Goal: Navigation & Orientation: Go to known website

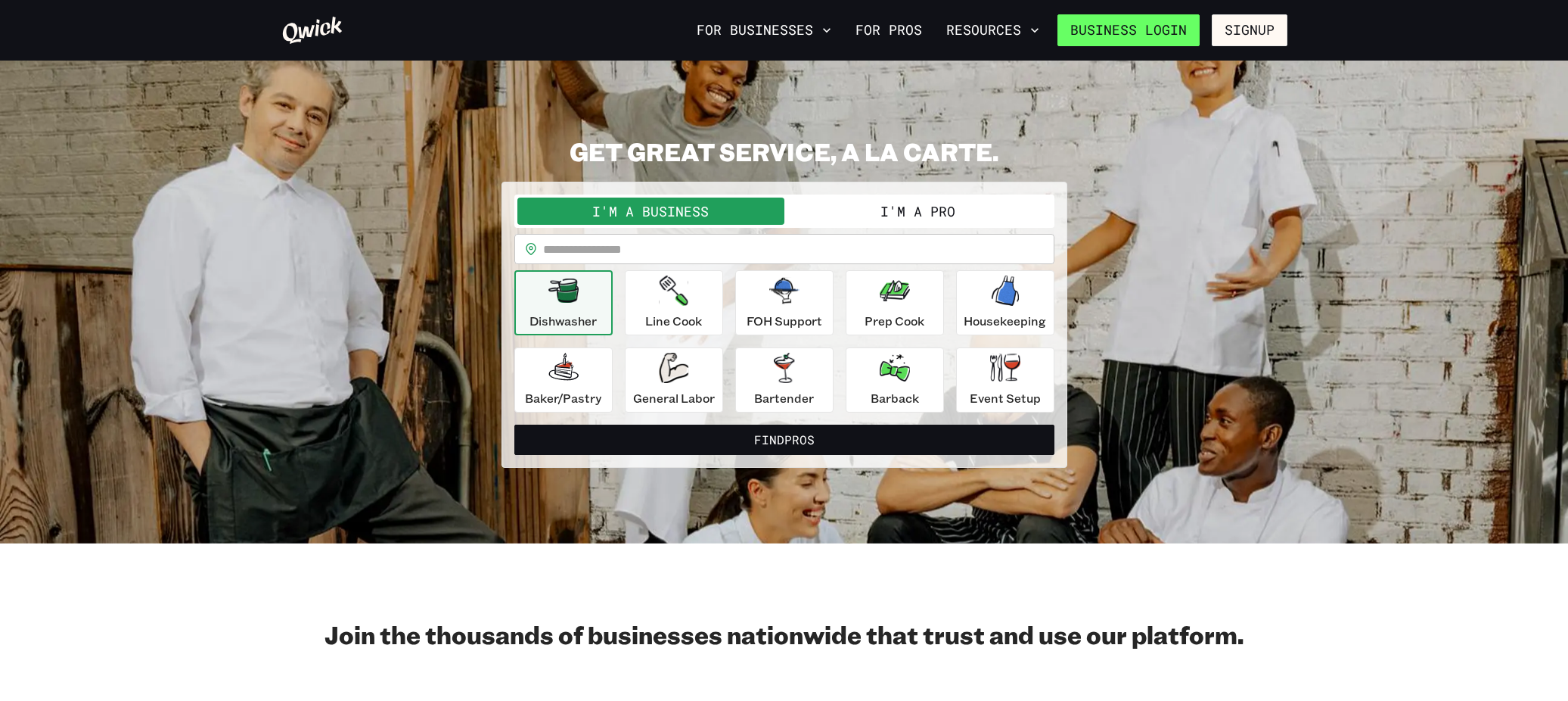
click at [1137, 32] on link "Business Login" at bounding box center [1129, 30] width 142 height 32
click at [813, 26] on button "For Businesses" at bounding box center [763, 30] width 147 height 25
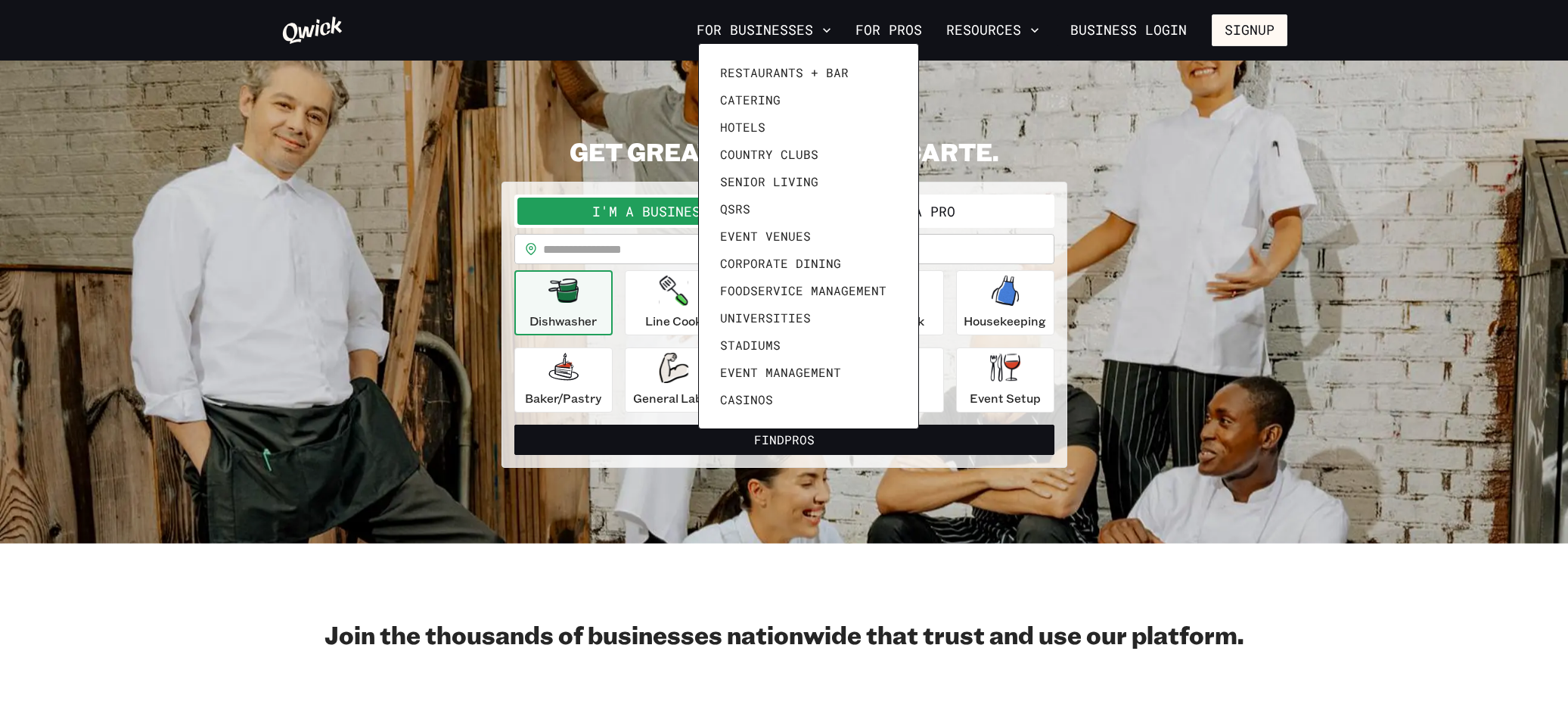
click at [684, 425] on div at bounding box center [784, 350] width 1568 height 701
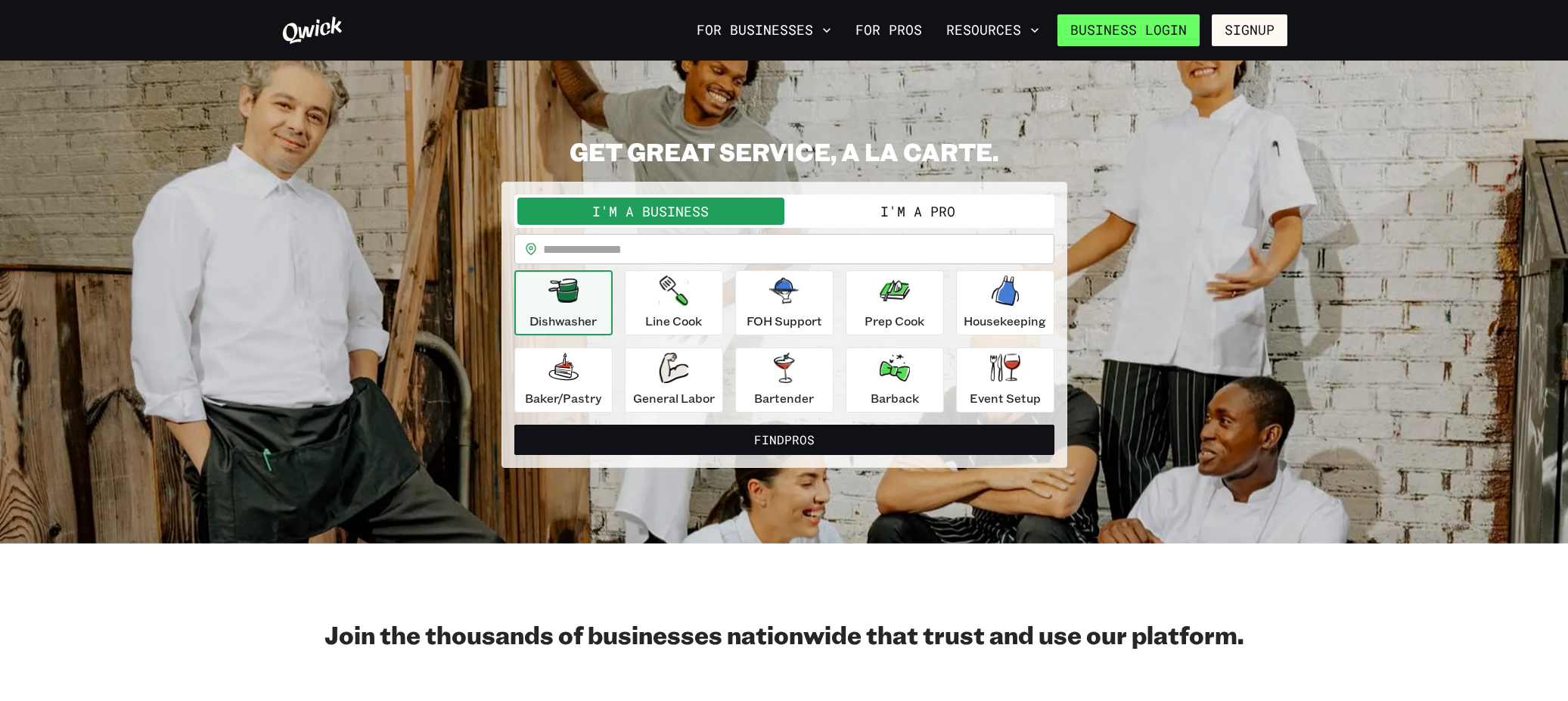
click at [1124, 34] on link "Business Login" at bounding box center [1129, 30] width 142 height 32
